Goal: Check status

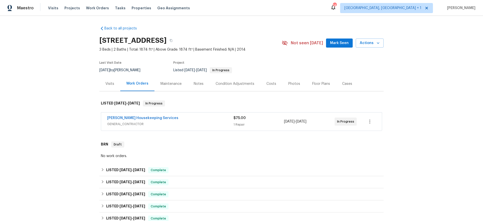
click at [158, 124] on span "GENERAL_CONTRACTOR" at bounding box center [170, 124] width 126 height 5
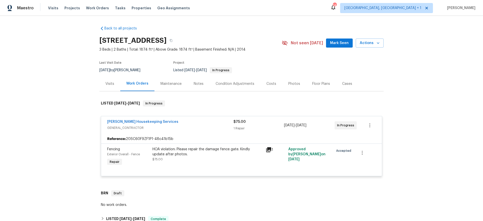
click at [134, 119] on span "[PERSON_NAME] Housekeeping Services" at bounding box center [142, 121] width 71 height 5
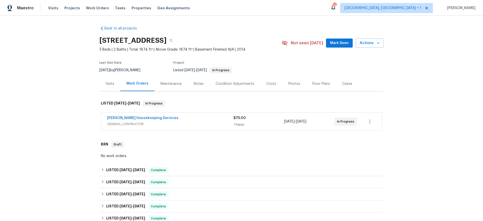
click at [134, 120] on span "[PERSON_NAME] Housekeeping Services" at bounding box center [142, 117] width 71 height 5
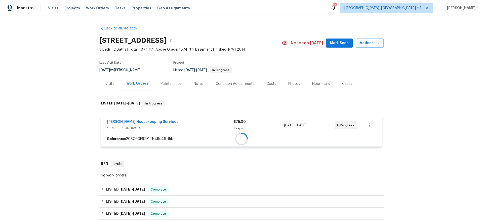
click at [134, 117] on div "[PERSON_NAME] Housekeeping Services GENERAL_CONTRACTOR $75.00 1 Repair [DATE] -…" at bounding box center [241, 125] width 281 height 18
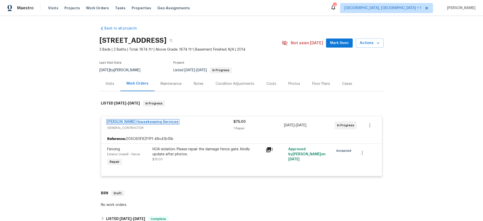
click at [131, 123] on link "[PERSON_NAME] Housekeeping Services" at bounding box center [142, 122] width 71 height 4
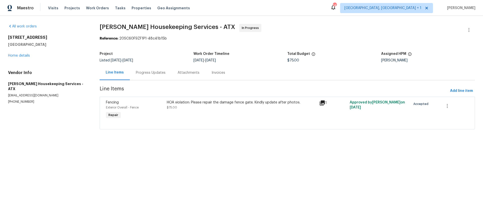
click at [132, 69] on div "Progress Updates" at bounding box center [151, 72] width 42 height 15
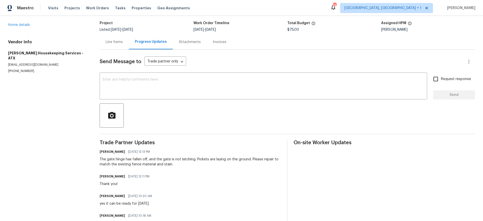
scroll to position [36, 0]
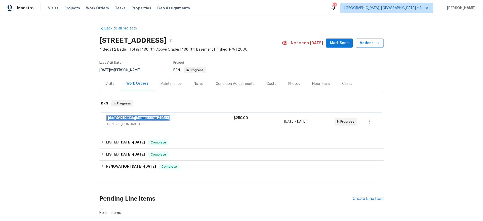
click at [121, 117] on link "[PERSON_NAME] Remodeling & Mas" at bounding box center [137, 118] width 61 height 4
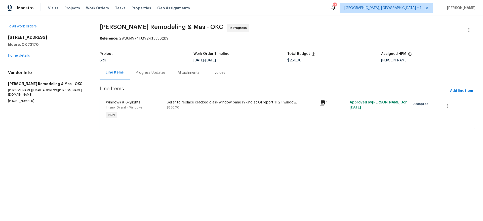
click at [134, 74] on div "Progress Updates" at bounding box center [151, 72] width 42 height 15
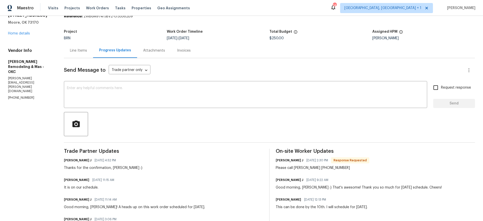
scroll to position [23, 0]
